Goal: Task Accomplishment & Management: Use online tool/utility

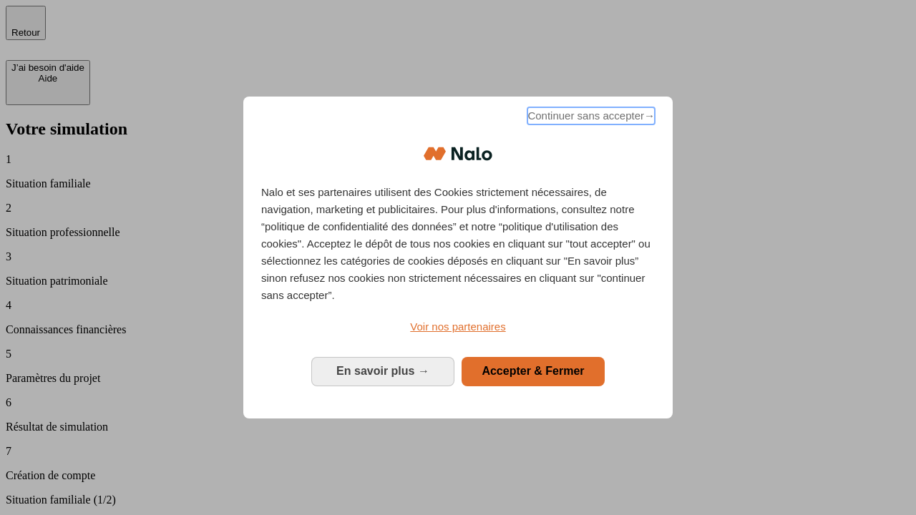
click at [589, 118] on span "Continuer sans accepter →" at bounding box center [590, 115] width 127 height 17
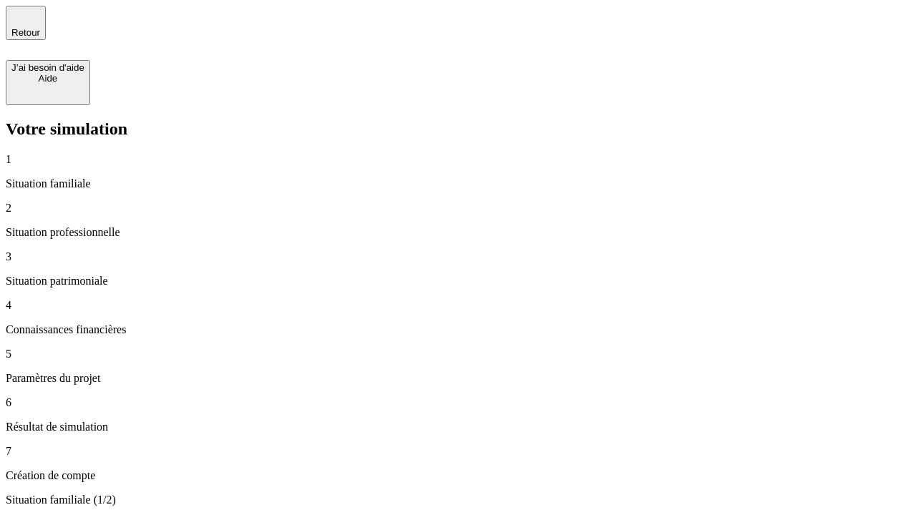
type input "30 000"
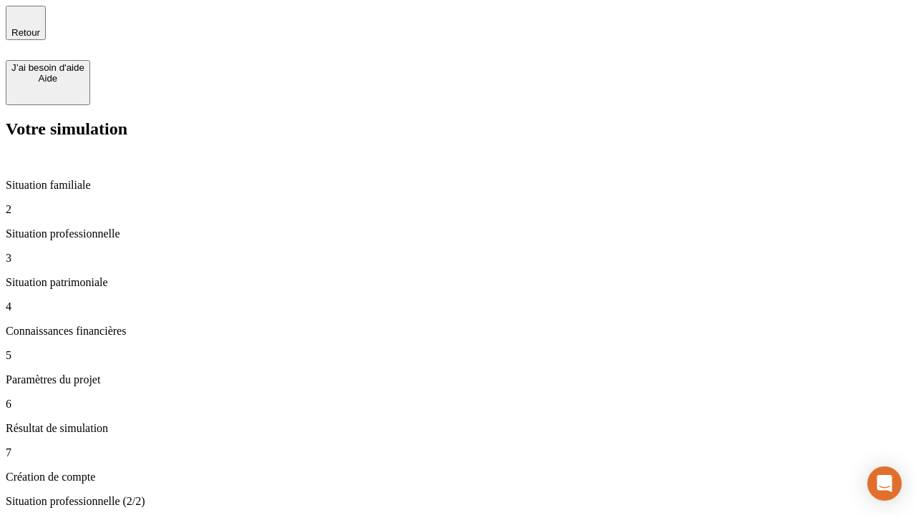
type input "40 000"
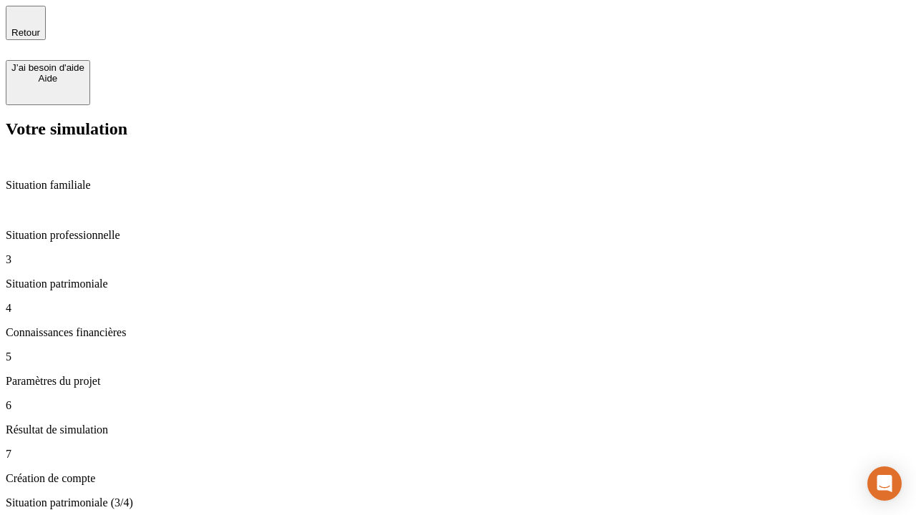
type input "1 100"
type input "20"
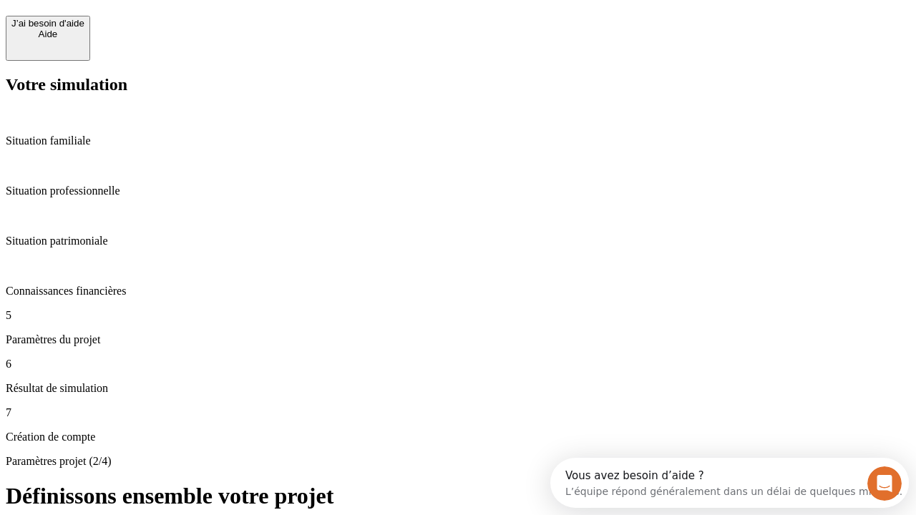
scroll to position [13, 0]
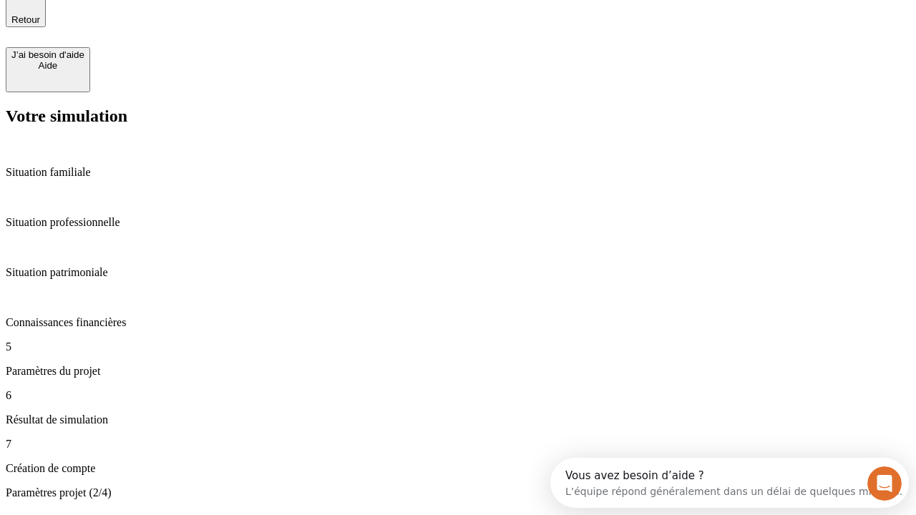
type input "40"
type input "50 000"
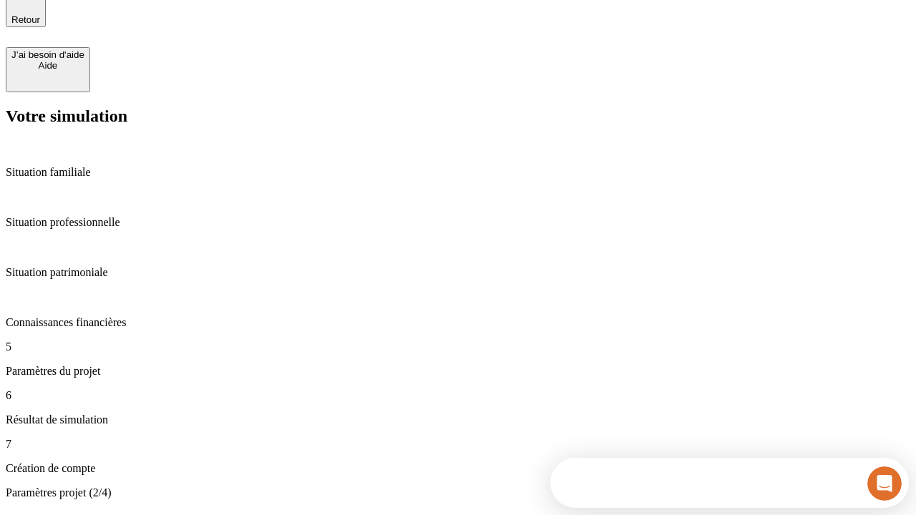
type input "640"
